Goal: Task Accomplishment & Management: Use online tool/utility

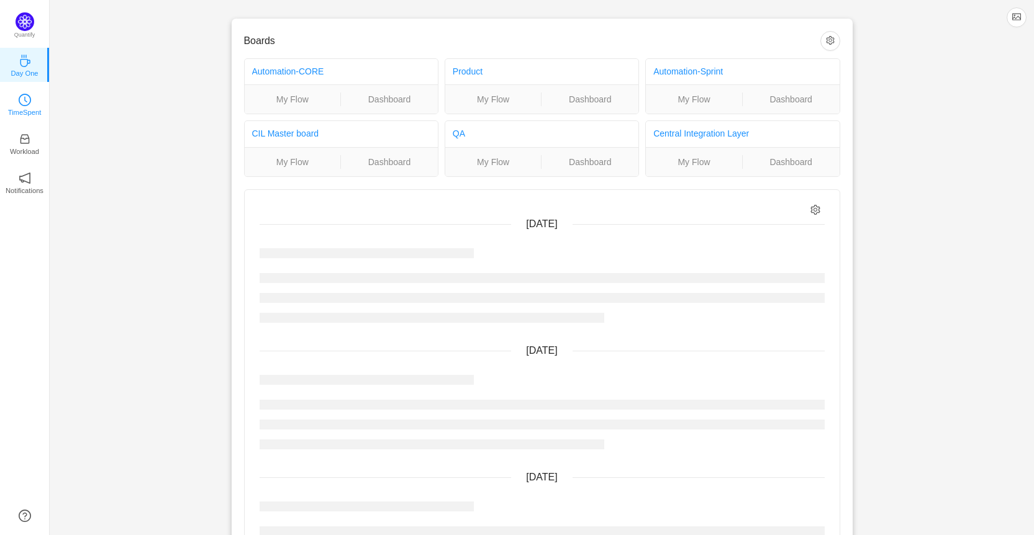
click at [19, 104] on link "TimeSpent" at bounding box center [25, 104] width 12 height 12
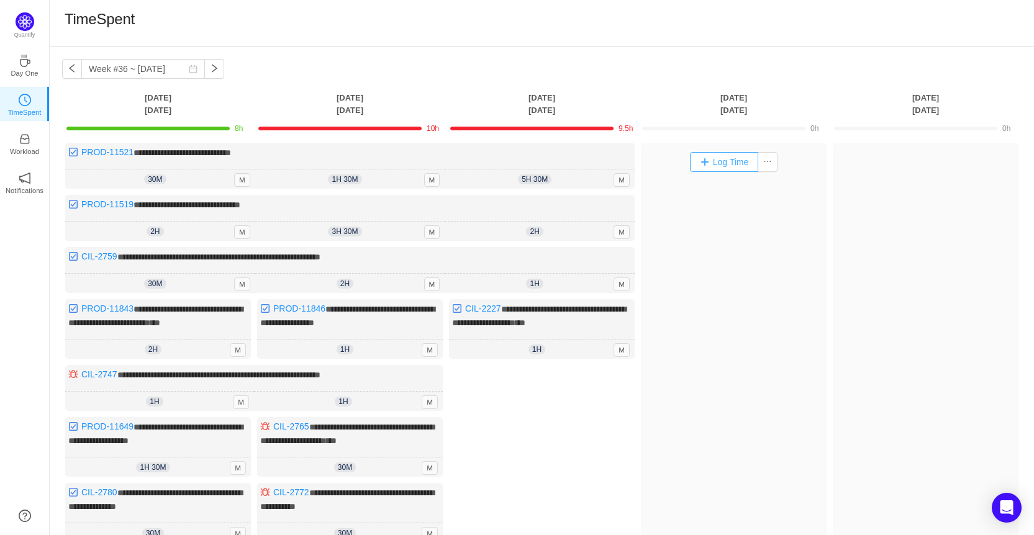
click at [709, 156] on button "Log Time" at bounding box center [724, 162] width 69 height 20
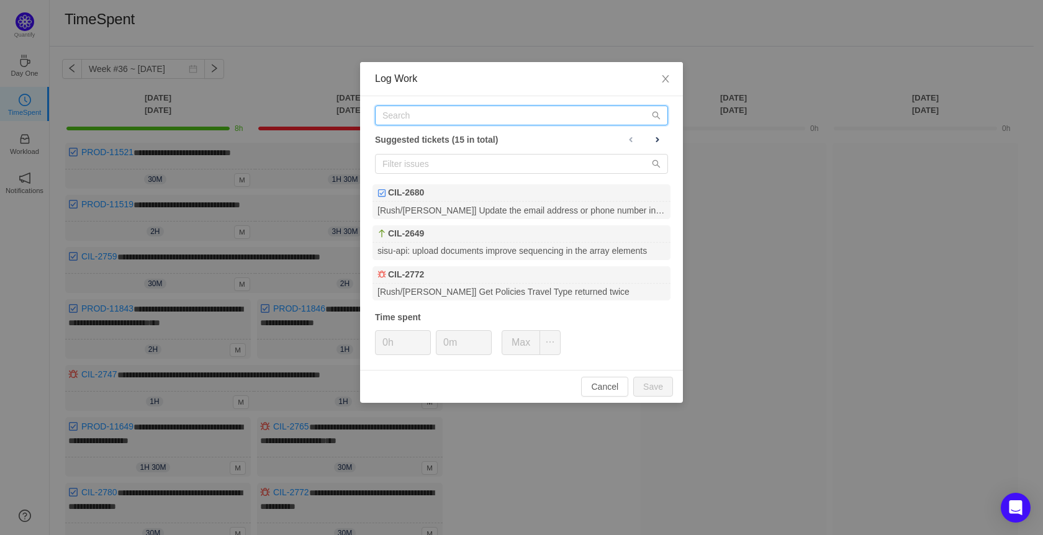
click at [445, 117] on input "text" at bounding box center [521, 116] width 293 height 20
paste input "[URL][DOMAIN_NAME]"
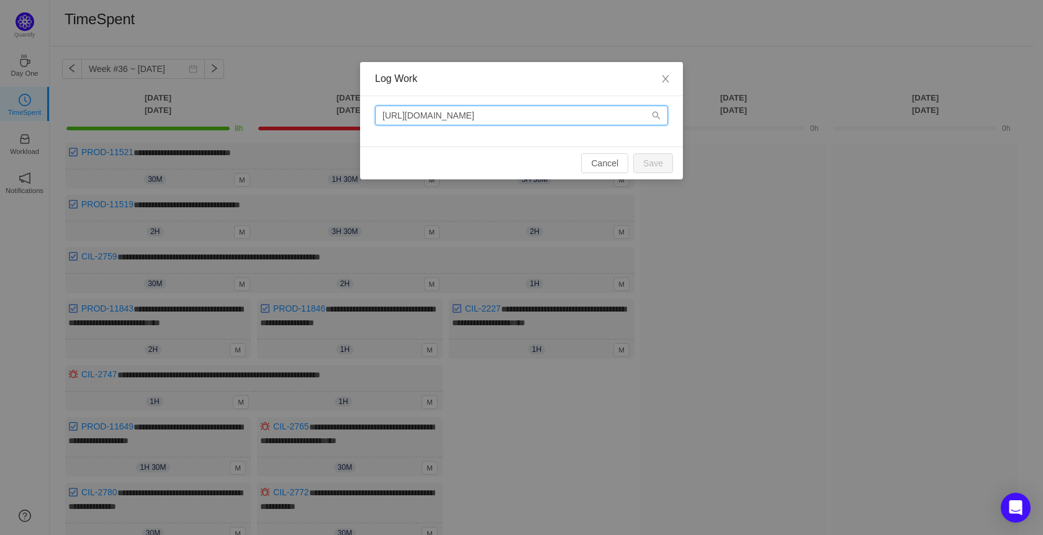
drag, startPoint x: 530, startPoint y: 115, endPoint x: 359, endPoint y: 107, distance: 171.6
click at [359, 107] on div "Log Work [URL][DOMAIN_NAME] Cancel Save" at bounding box center [521, 267] width 1043 height 535
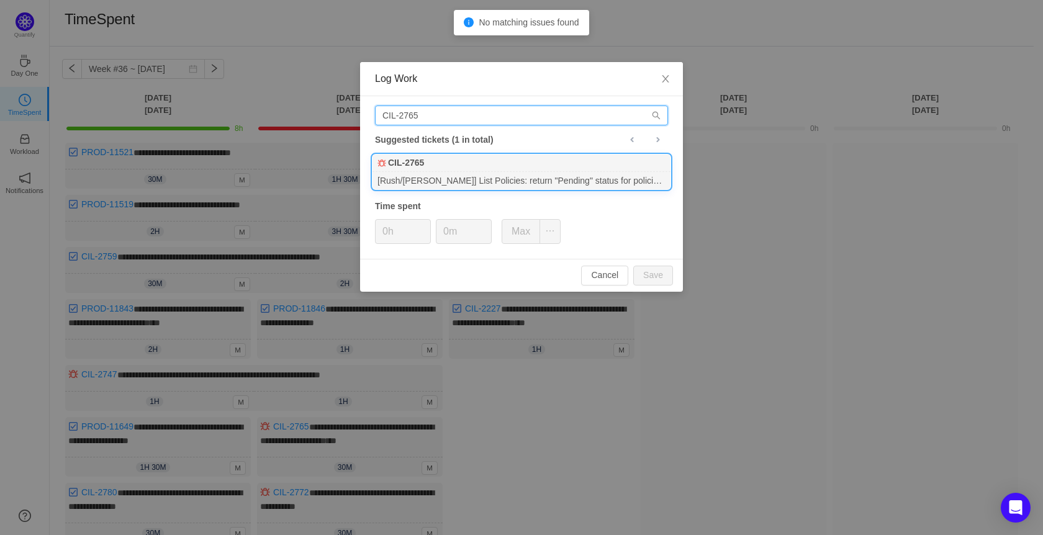
type input "CIL-2765"
click at [484, 172] on div "[Rush/[PERSON_NAME]] List Policies: return "Pending" status for policies which …" at bounding box center [522, 180] width 298 height 17
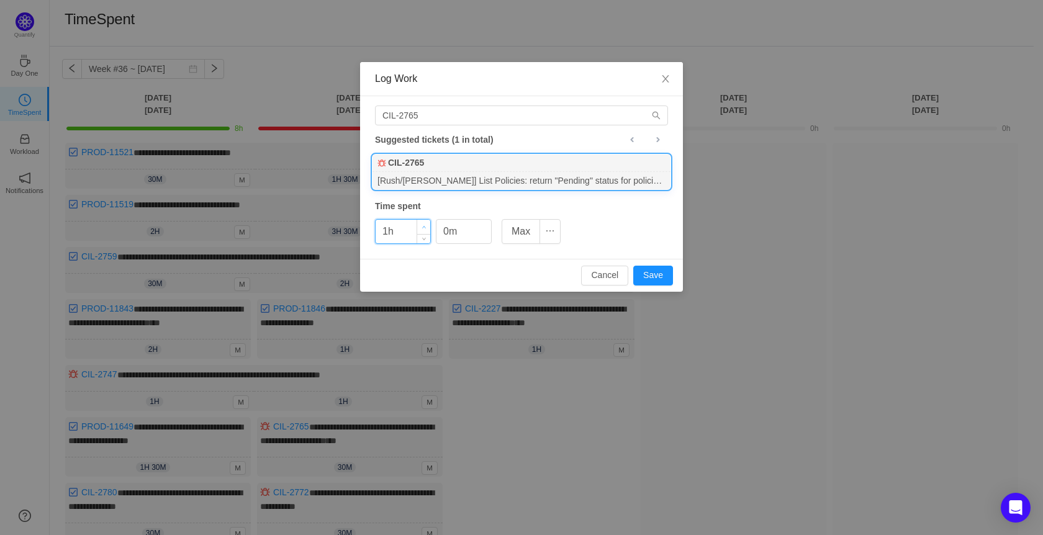
click at [424, 225] on icon "icon: up" at bounding box center [424, 227] width 4 height 4
type input "2h"
click at [424, 225] on icon "icon: up" at bounding box center [424, 227] width 4 height 4
click at [439, 237] on input "0m" at bounding box center [464, 232] width 55 height 24
type input "30m"
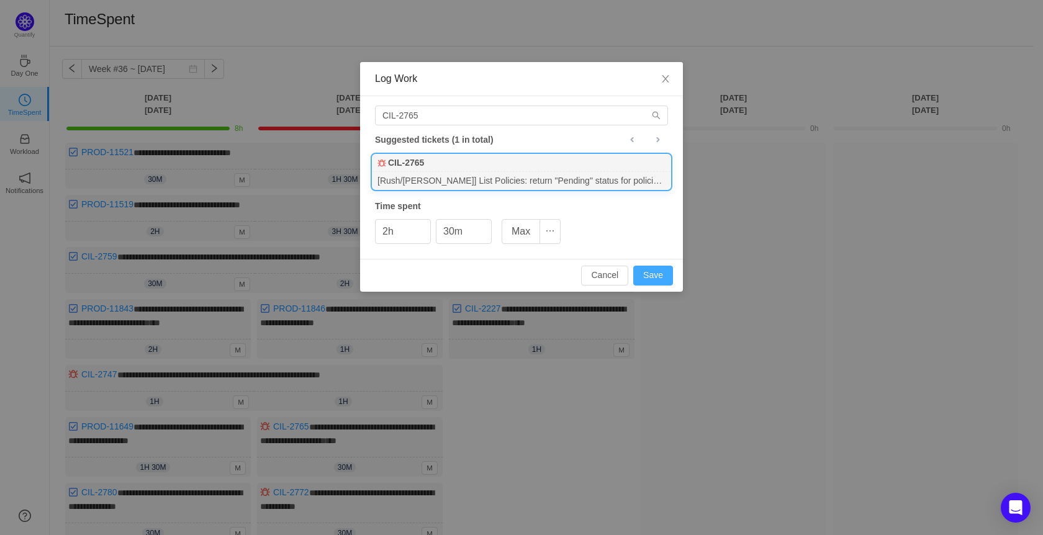
click at [669, 275] on button "Save" at bounding box center [654, 276] width 40 height 20
type input "0h"
type input "0m"
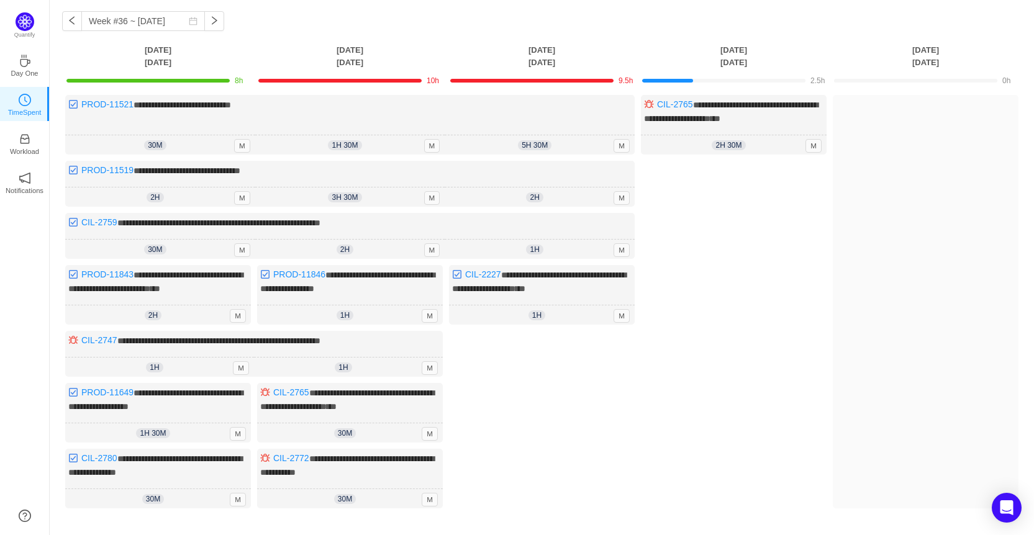
scroll to position [176, 0]
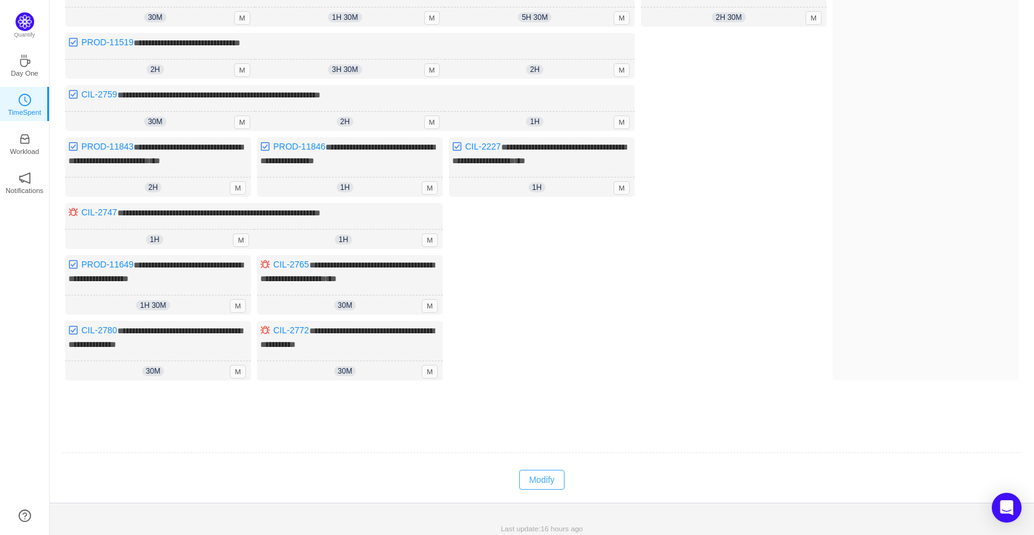
click at [540, 470] on button "Modify" at bounding box center [541, 480] width 45 height 20
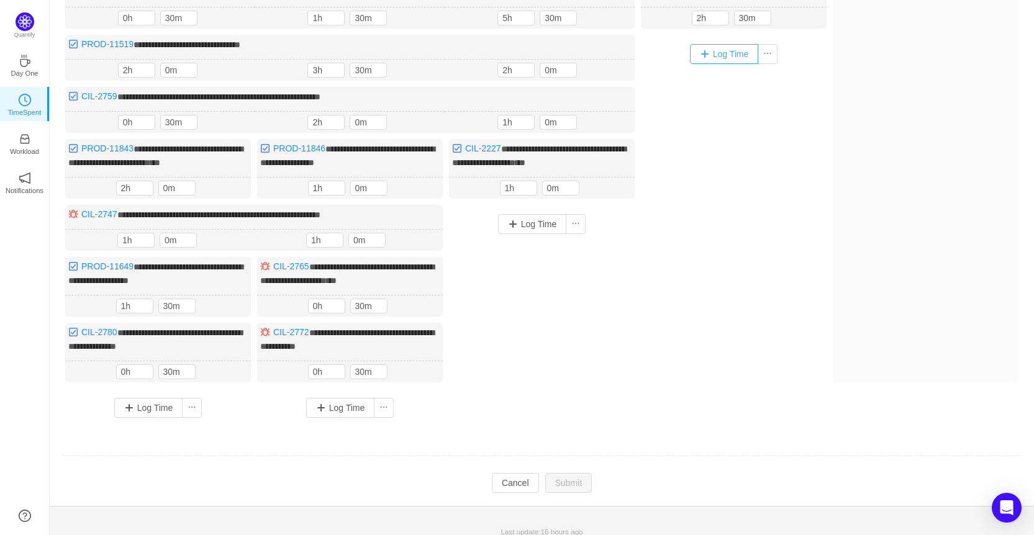
click at [719, 51] on button "Log Time" at bounding box center [724, 54] width 69 height 20
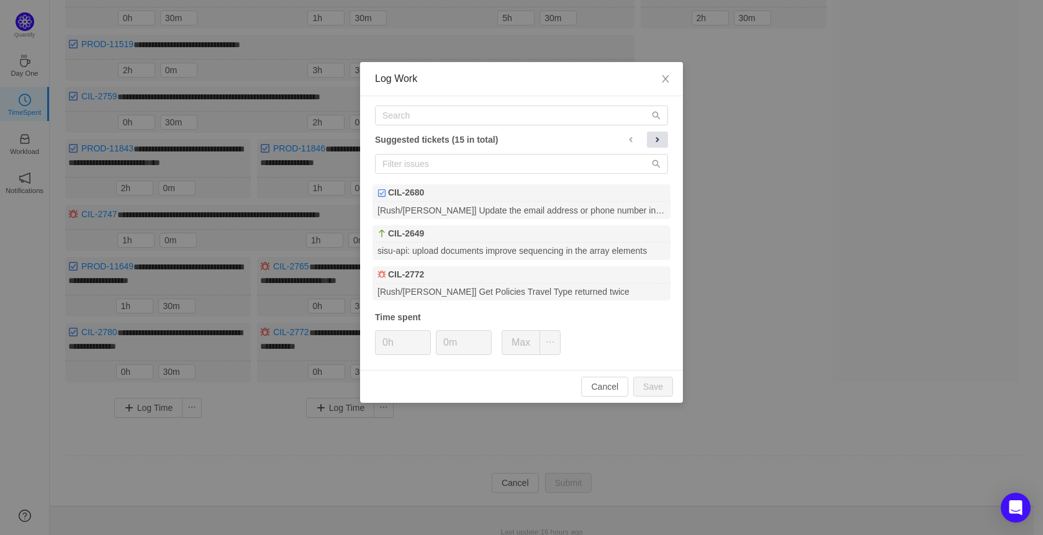
click at [660, 145] on button at bounding box center [657, 140] width 21 height 16
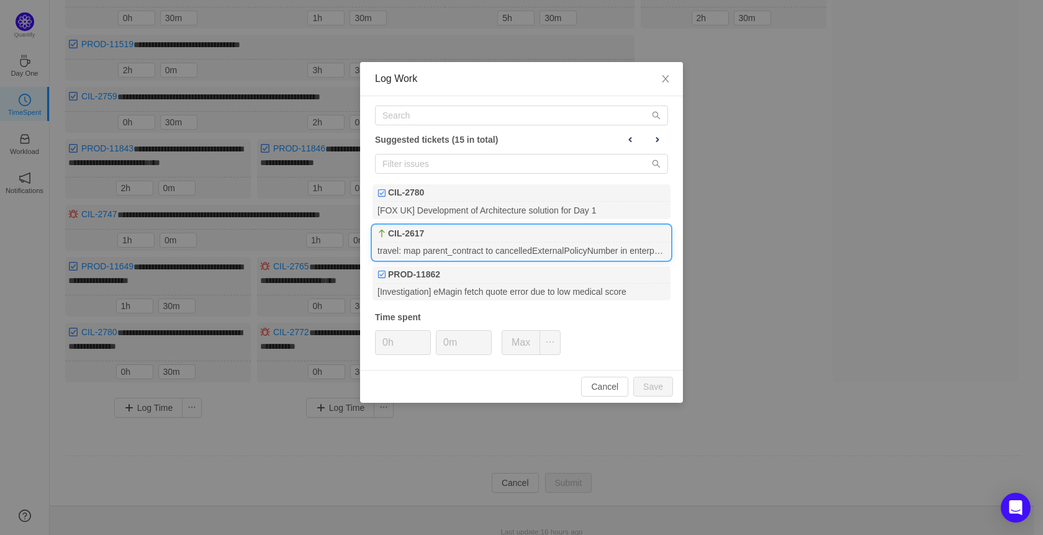
click at [599, 241] on div "CIL-2617" at bounding box center [522, 233] width 298 height 17
click at [656, 384] on button "Save" at bounding box center [654, 387] width 40 height 20
type input "0h"
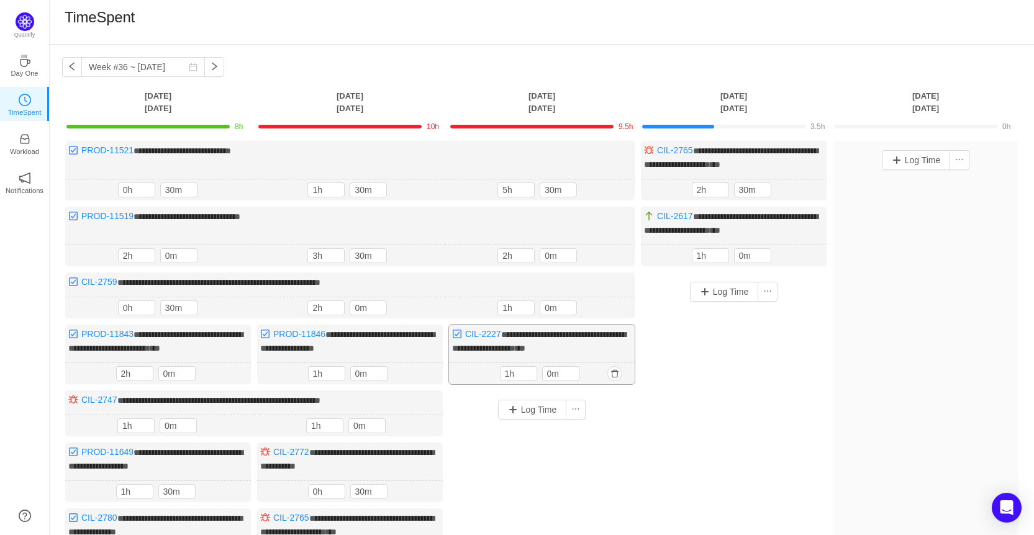
scroll to position [0, 0]
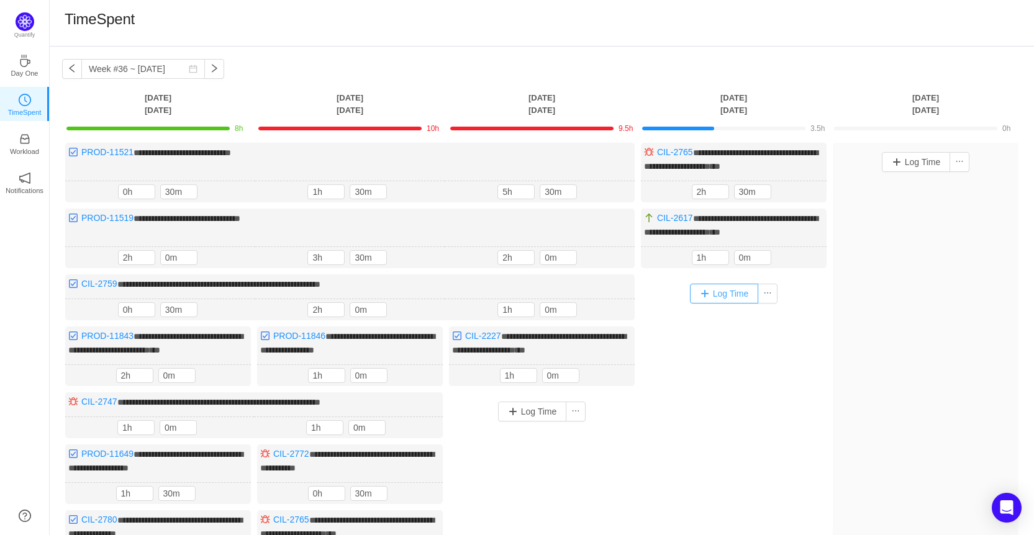
click at [709, 293] on button "Log Time" at bounding box center [724, 294] width 69 height 20
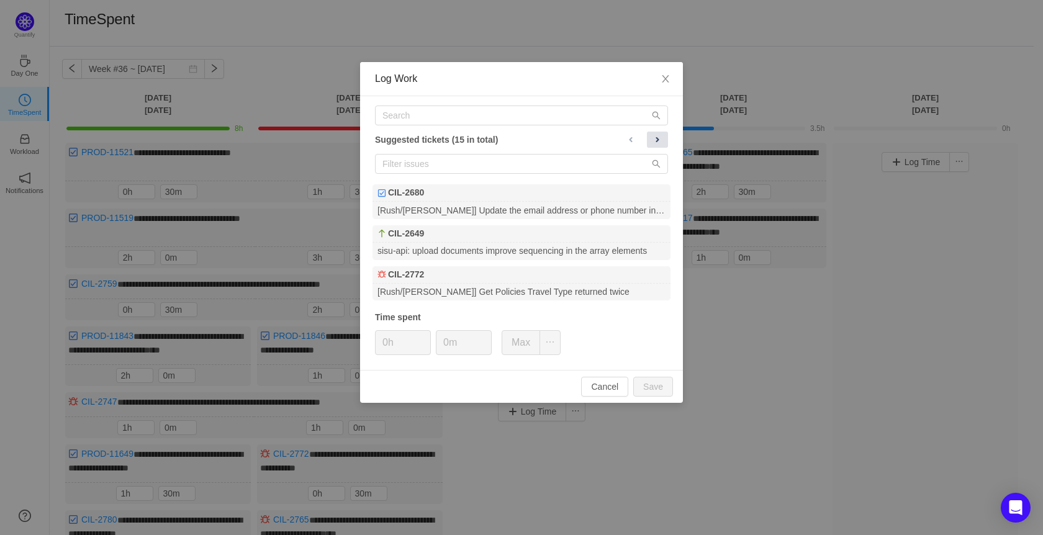
click at [655, 146] on button at bounding box center [657, 140] width 21 height 16
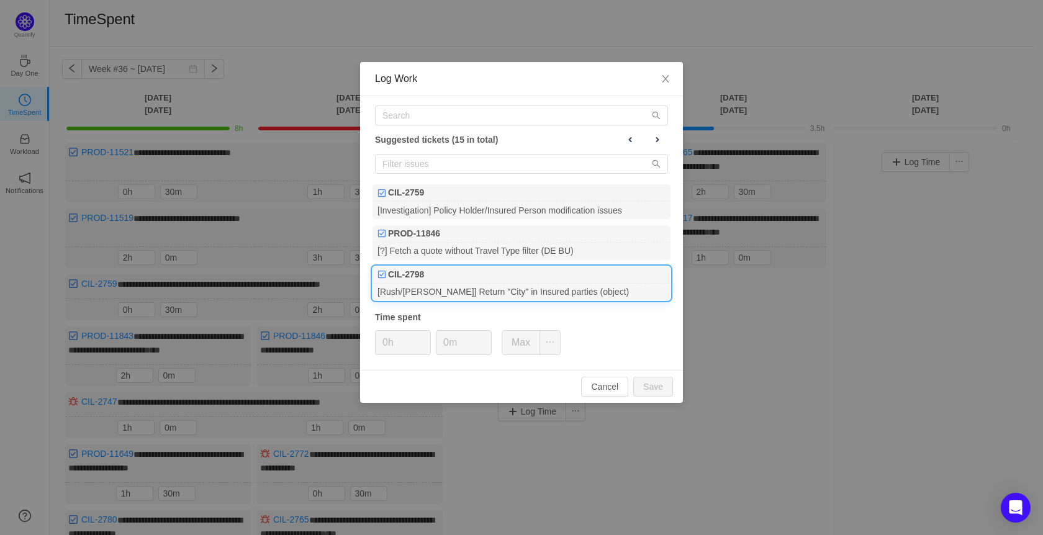
click at [572, 294] on div "[Rush/[PERSON_NAME]] Return "City" in Insured parties (object)" at bounding box center [522, 292] width 298 height 17
click at [441, 345] on input "0m" at bounding box center [464, 343] width 55 height 24
click at [661, 379] on button "Save" at bounding box center [654, 387] width 40 height 20
type input "0m"
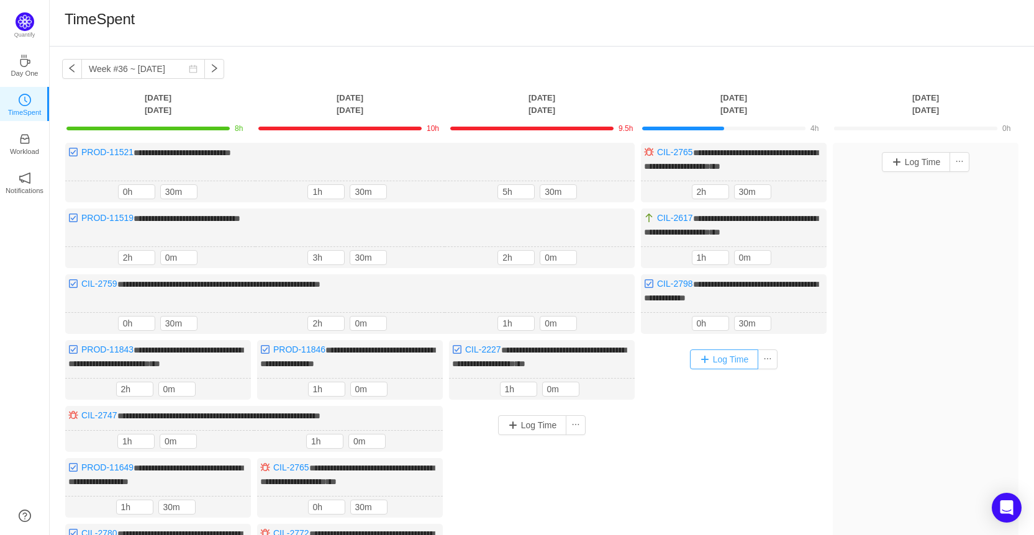
click at [735, 363] on button "Log Time" at bounding box center [724, 360] width 69 height 20
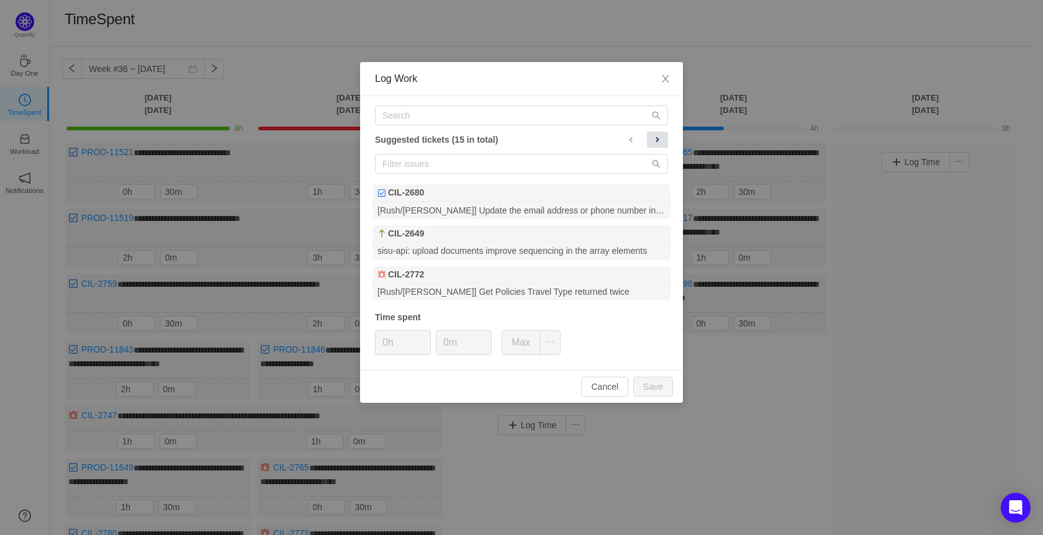
click at [657, 138] on span at bounding box center [658, 140] width 10 height 10
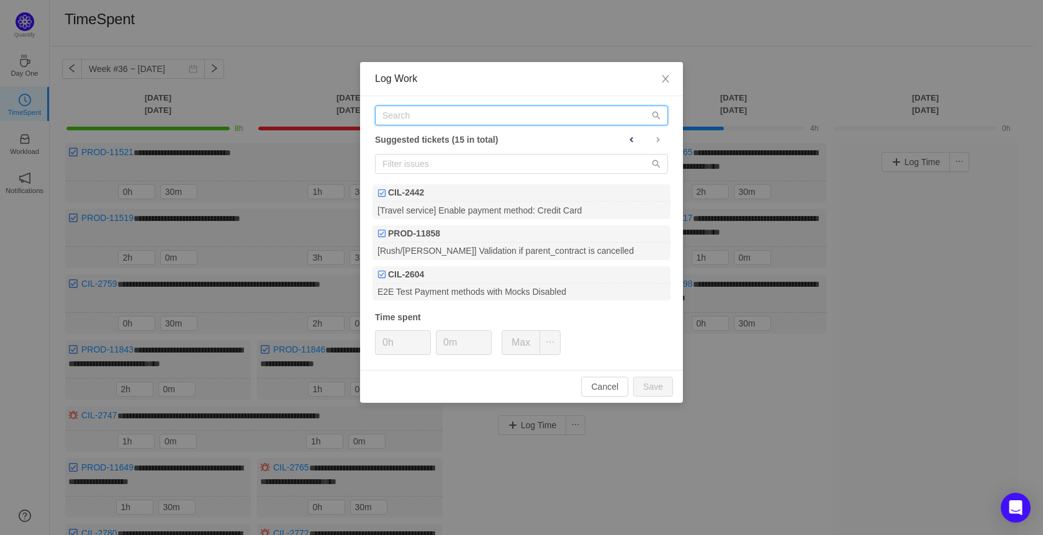
click at [515, 123] on input "text" at bounding box center [521, 116] width 293 height 20
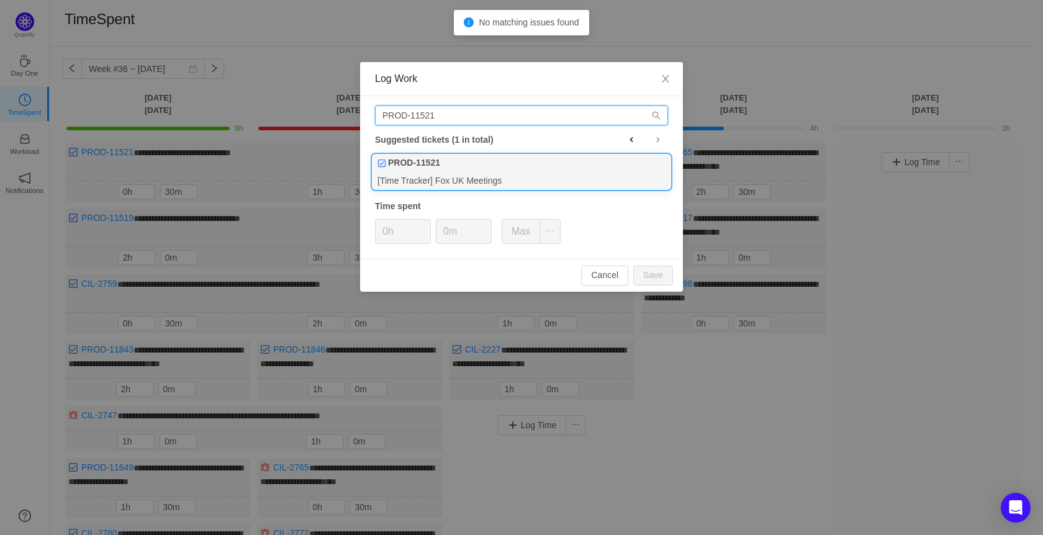
type input "PROD-11521"
click at [493, 179] on div "[Time Tracker] Fox UK Meetings" at bounding box center [522, 180] width 298 height 17
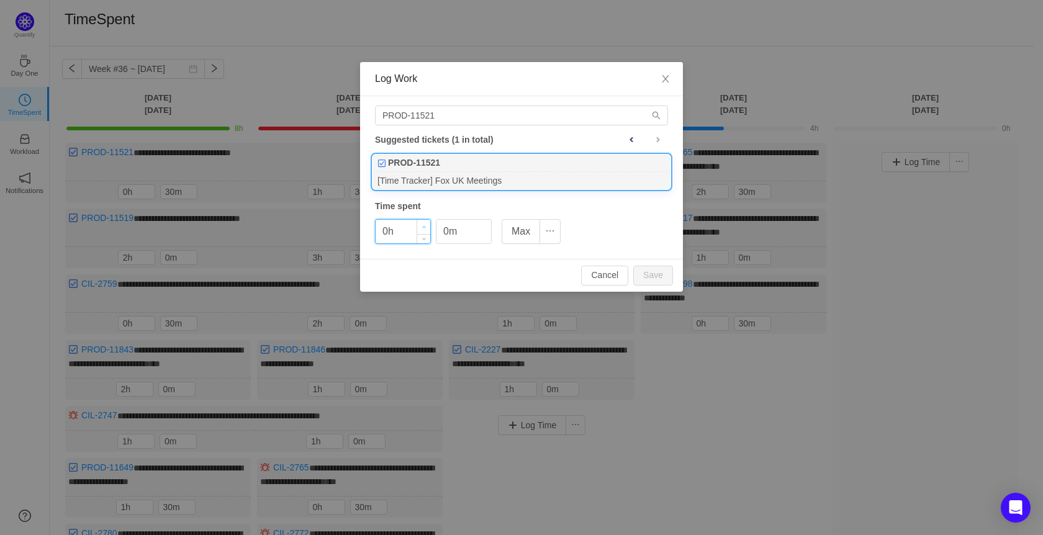
type input "1h"
click at [426, 225] on icon "icon: up" at bounding box center [424, 227] width 4 height 4
click at [442, 232] on input "0m" at bounding box center [464, 232] width 55 height 24
type input "30m"
click at [658, 269] on button "Save" at bounding box center [654, 276] width 40 height 20
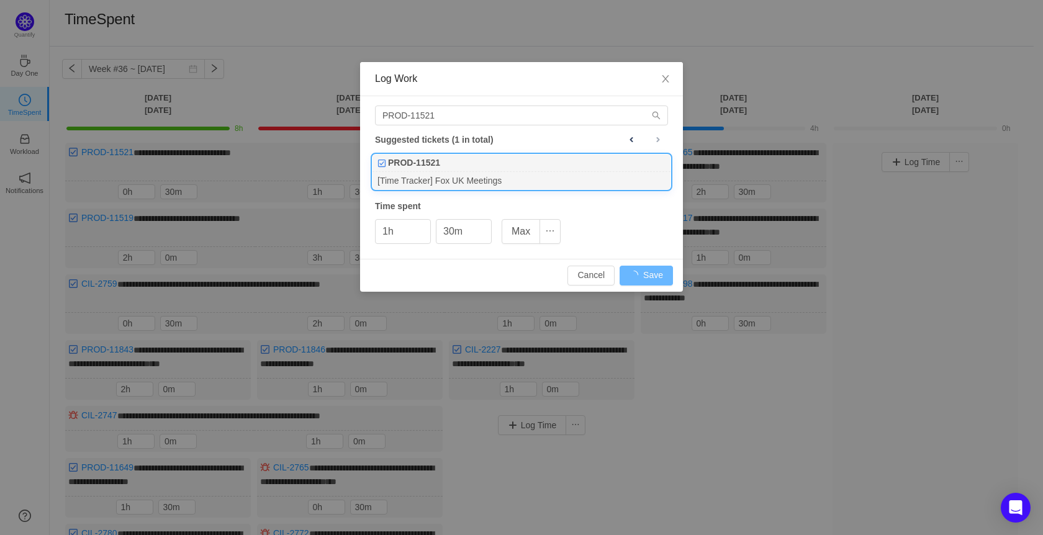
type input "0h"
type input "0m"
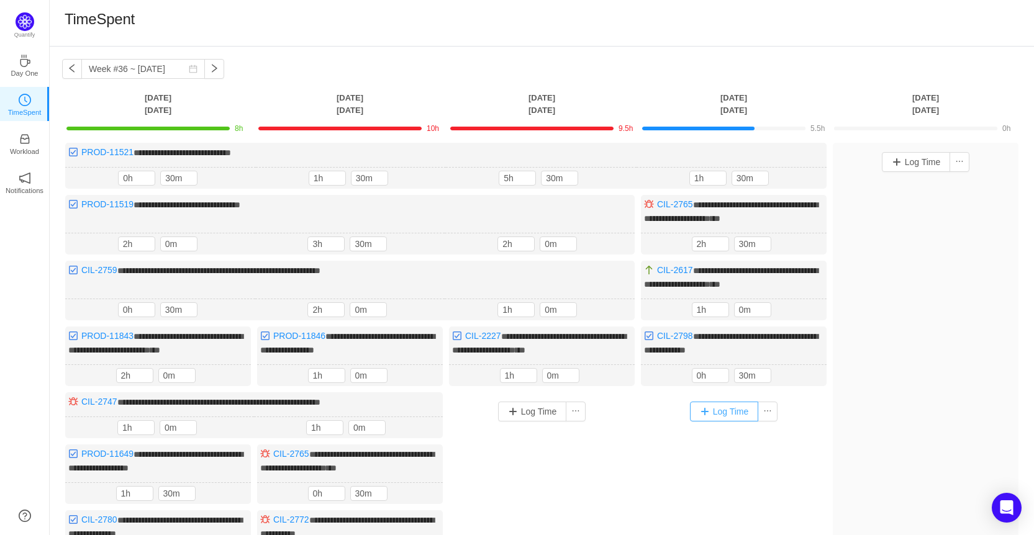
click at [724, 409] on button "Log Time" at bounding box center [724, 412] width 69 height 20
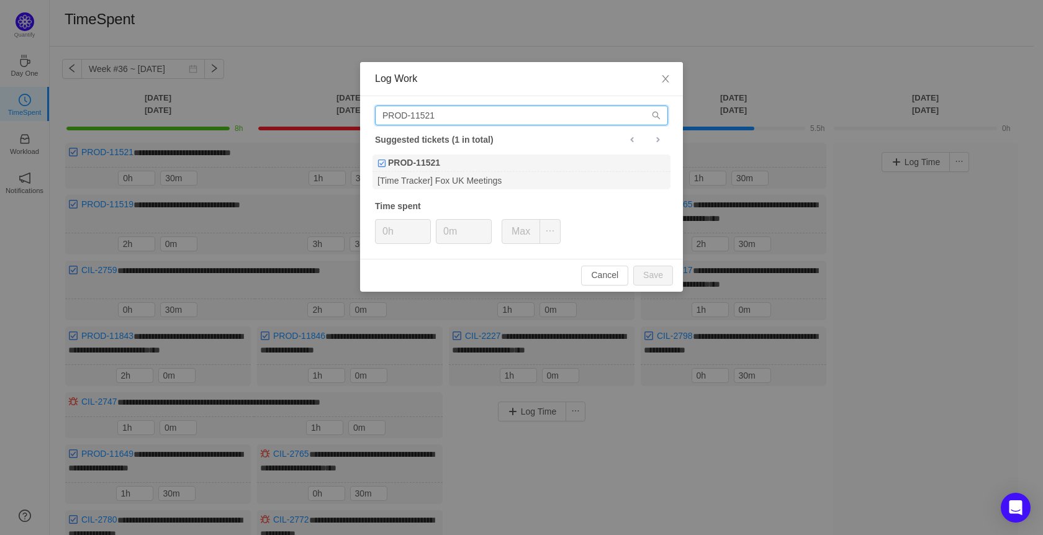
drag, startPoint x: 455, startPoint y: 117, endPoint x: 344, endPoint y: 117, distance: 110.6
click at [344, 117] on div "Log Work PROD-11521 Suggested tickets (1 in total) PROD-11521 [Time Tracker] Fo…" at bounding box center [521, 267] width 1043 height 535
type input "CIL-2659"
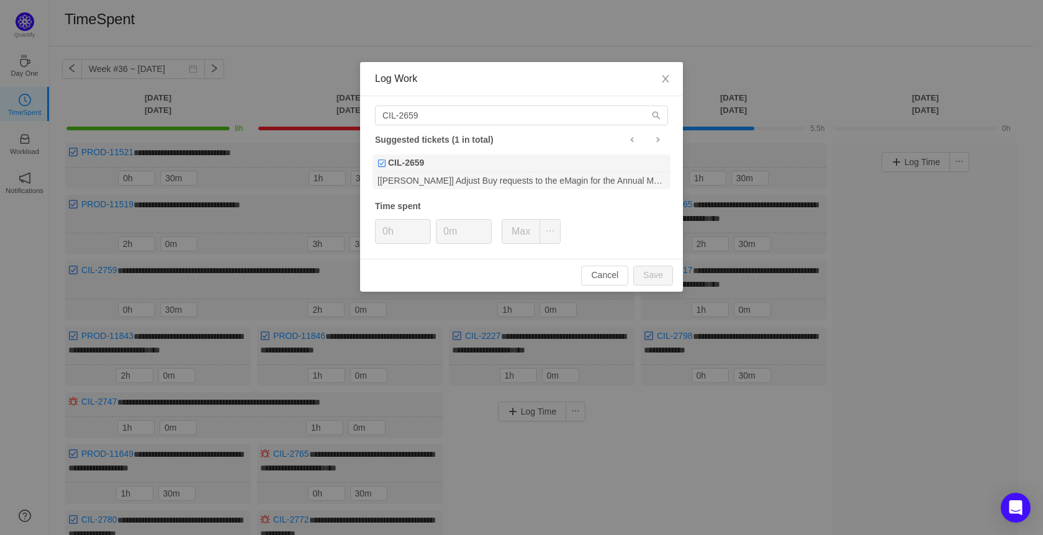
click at [465, 191] on div "CIL-2659 Suggested tickets (1 in total) CIL-2659 [Rushhays] Adjust Buy requests…" at bounding box center [521, 177] width 323 height 163
click at [478, 178] on div "[[PERSON_NAME]] Adjust Buy requests to the eMagin for the Annual Multi Trip Pol…" at bounding box center [522, 180] width 298 height 17
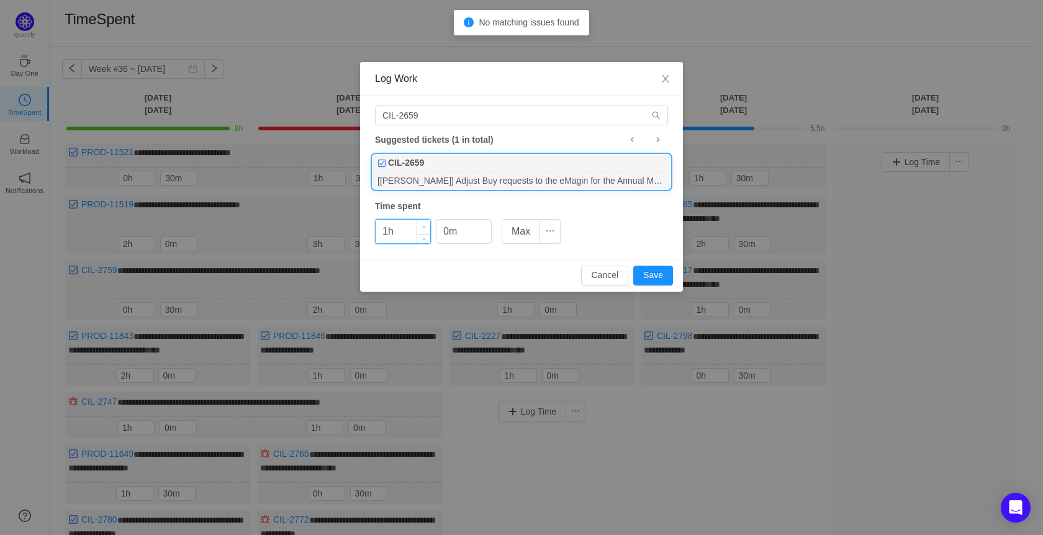
click at [425, 223] on span "Increase Value" at bounding box center [423, 227] width 13 height 14
click at [439, 230] on input "0m" at bounding box center [464, 232] width 55 height 24
click at [425, 225] on icon "icon: up" at bounding box center [424, 227] width 4 height 4
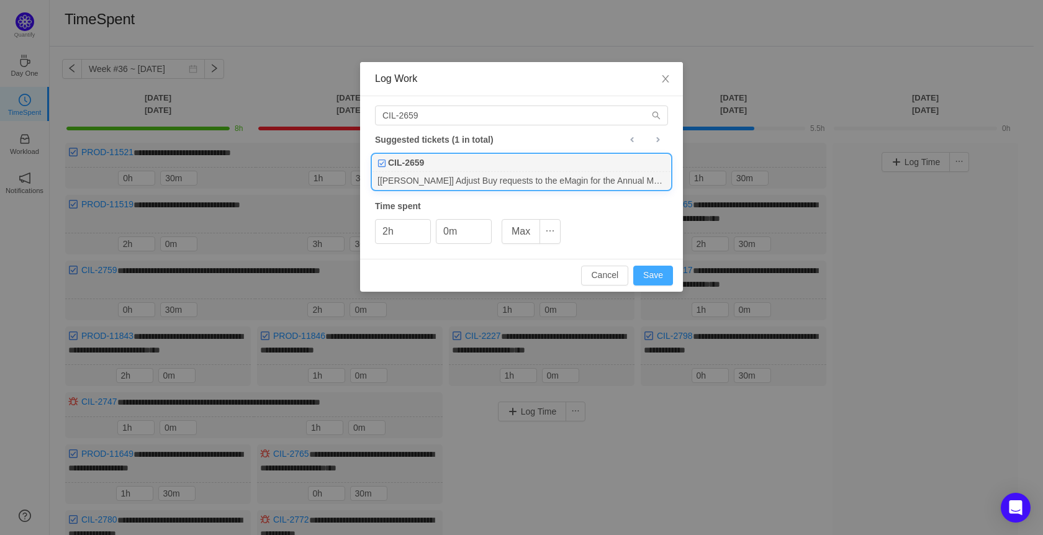
click at [659, 276] on button "Save" at bounding box center [654, 276] width 40 height 20
type input "0h"
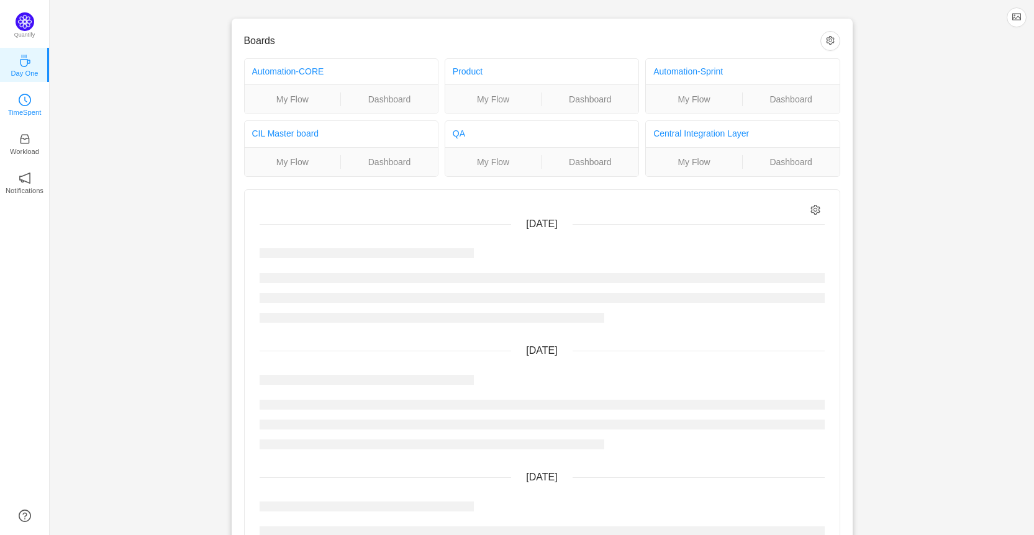
click at [30, 108] on p "TimeSpent" at bounding box center [25, 112] width 34 height 11
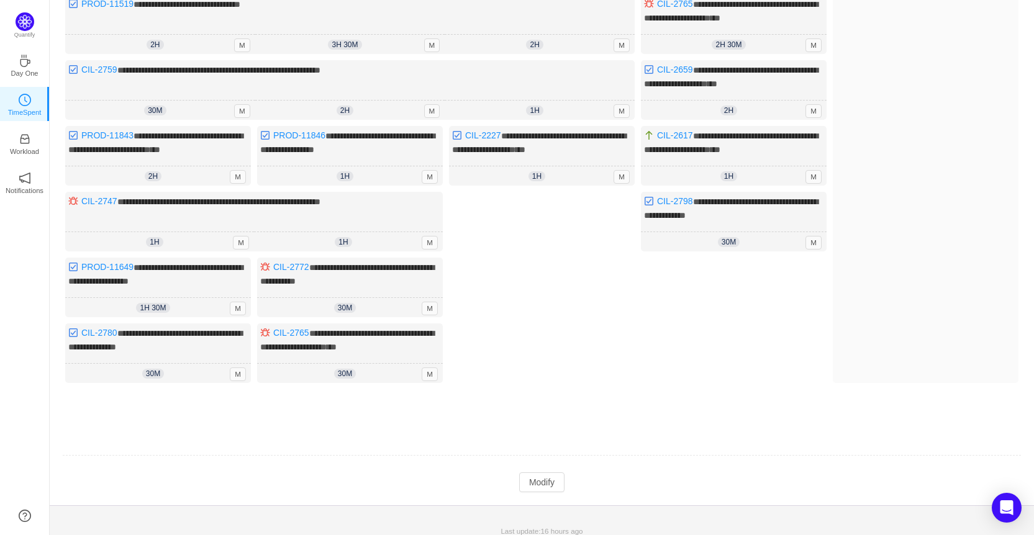
scroll to position [202, 0]
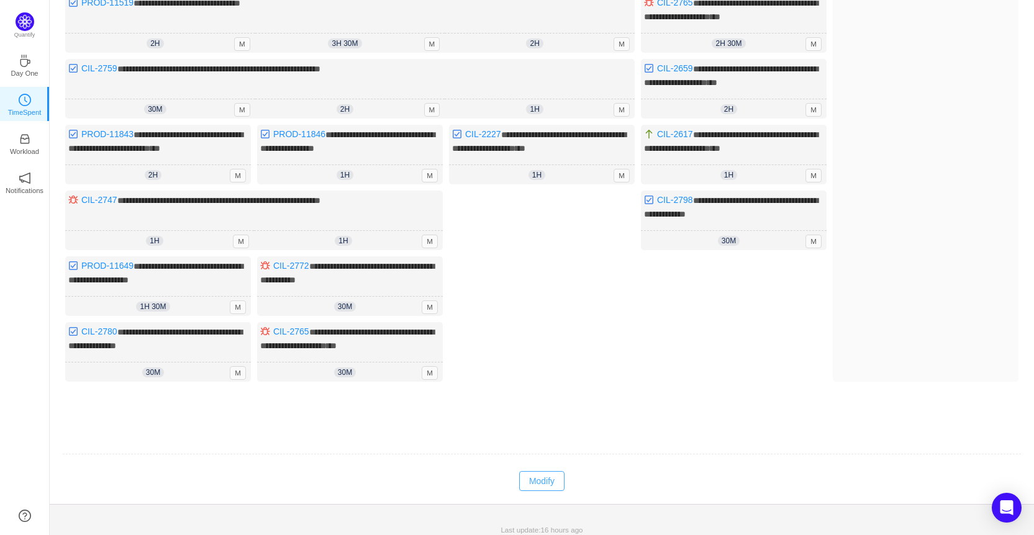
click at [547, 473] on button "Modify" at bounding box center [541, 481] width 45 height 20
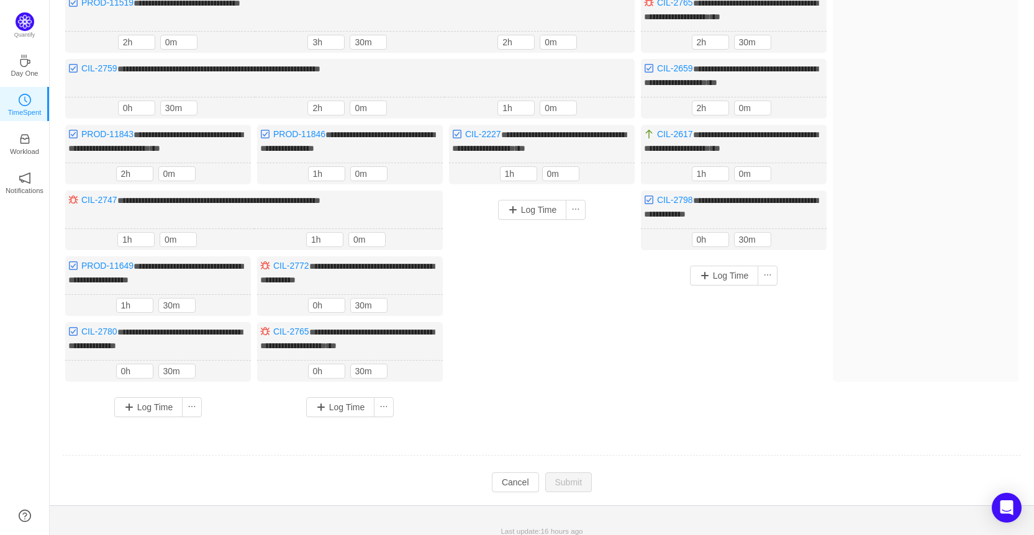
scroll to position [16, 0]
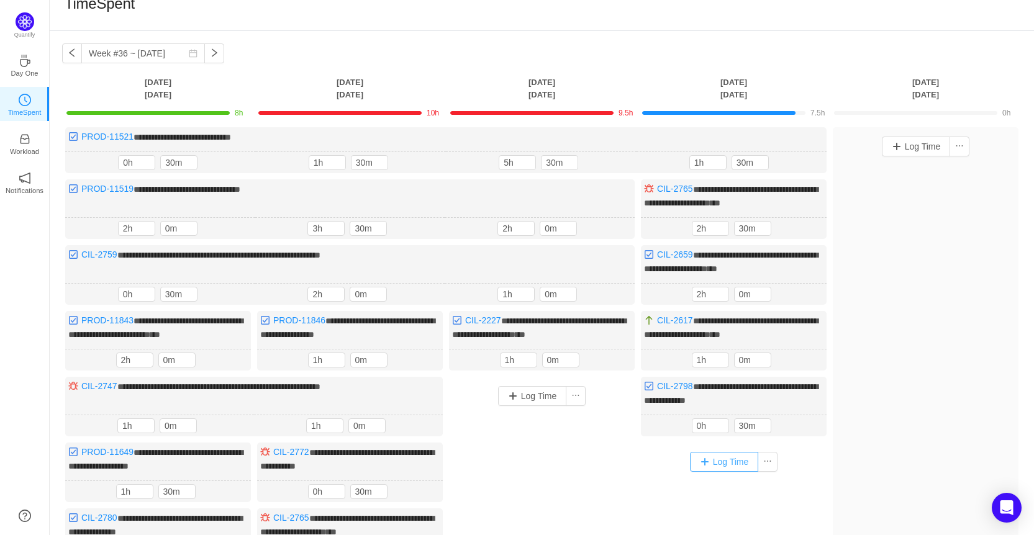
click at [735, 458] on button "Log Time" at bounding box center [724, 462] width 69 height 20
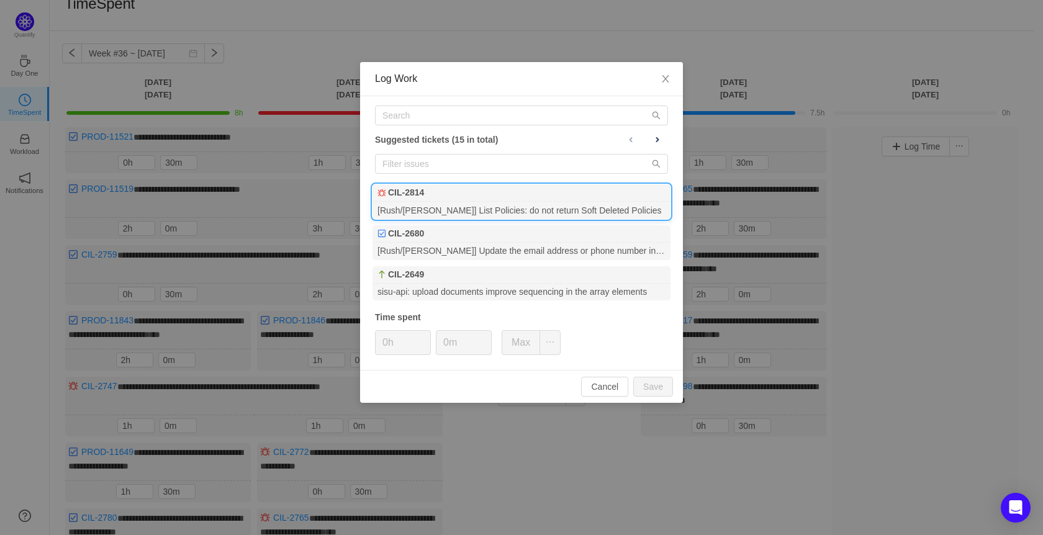
click at [506, 201] on div "CIL-2814" at bounding box center [522, 192] width 298 height 17
click at [441, 343] on input "0m" at bounding box center [464, 343] width 55 height 24
click at [646, 384] on button "Save" at bounding box center [654, 387] width 40 height 20
type input "0m"
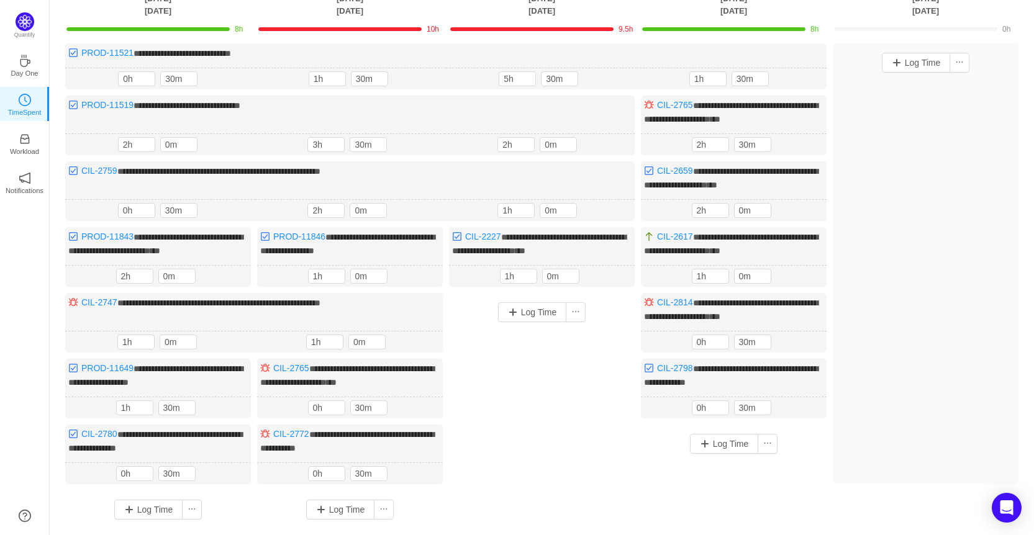
scroll to position [0, 0]
